Goal: Transaction & Acquisition: Purchase product/service

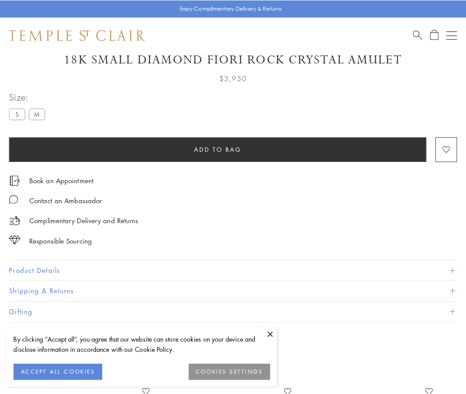
scroll to position [43, 0]
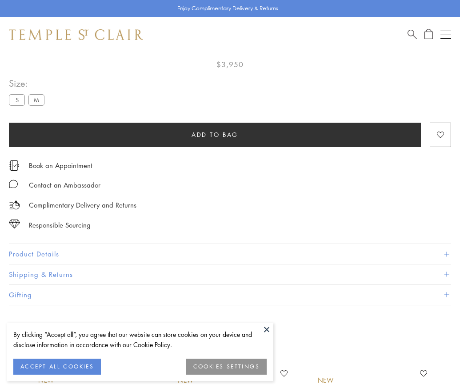
click at [215, 134] on span "Add to bag" at bounding box center [214, 135] width 47 height 10
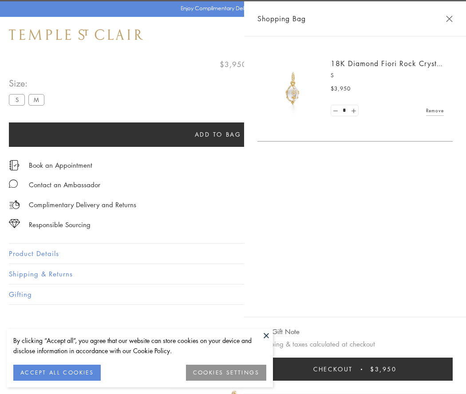
click at [386, 370] on button "Checkout $3,950" at bounding box center [355, 369] width 195 height 23
